Goal: Use online tool/utility: Utilize a website feature to perform a specific function

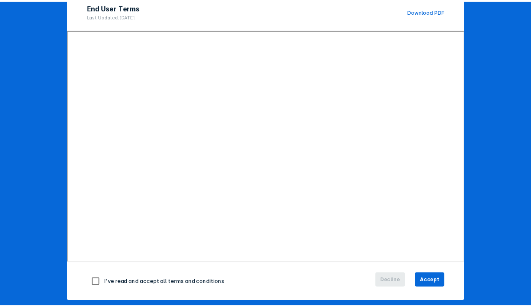
scroll to position [93, 0]
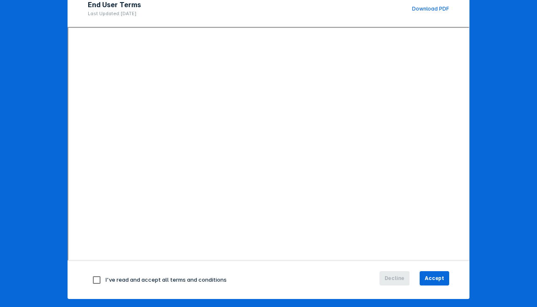
click at [92, 278] on input "checkbox" at bounding box center [97, 280] width 18 height 18
checkbox input "true"
click at [433, 279] on span "Accept" at bounding box center [434, 279] width 19 height 8
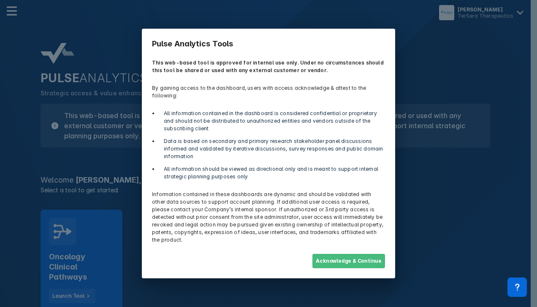
click at [364, 254] on button "Acknowledge & Continue" at bounding box center [348, 261] width 73 height 14
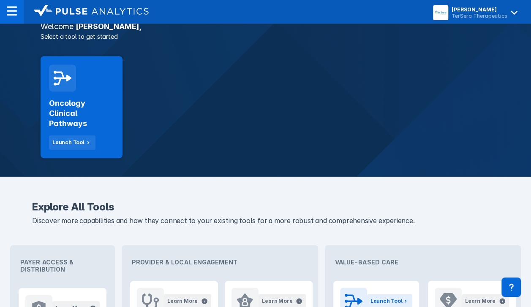
scroll to position [153, 0]
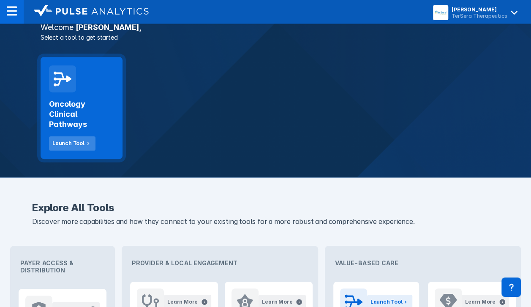
click at [65, 144] on div "Launch Tool" at bounding box center [68, 144] width 32 height 8
